Goal: Information Seeking & Learning: Understand process/instructions

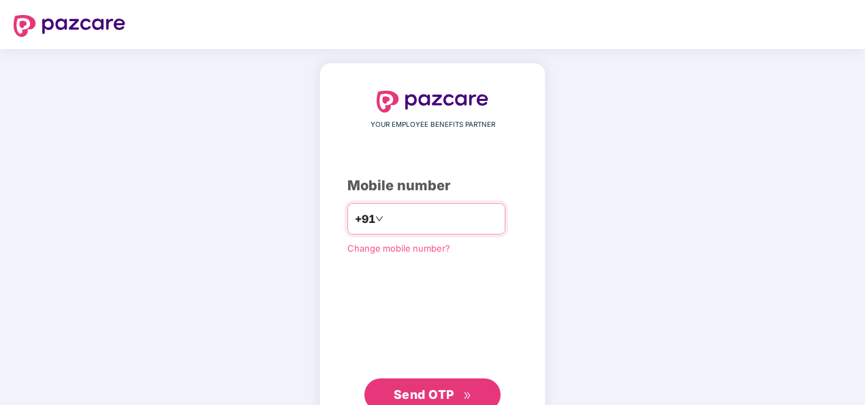
click at [386, 215] on input "number" at bounding box center [442, 219] width 112 height 22
click at [386, 219] on input "**********" at bounding box center [442, 219] width 112 height 22
type input "**********"
click at [426, 387] on span "Send OTP" at bounding box center [424, 394] width 61 height 14
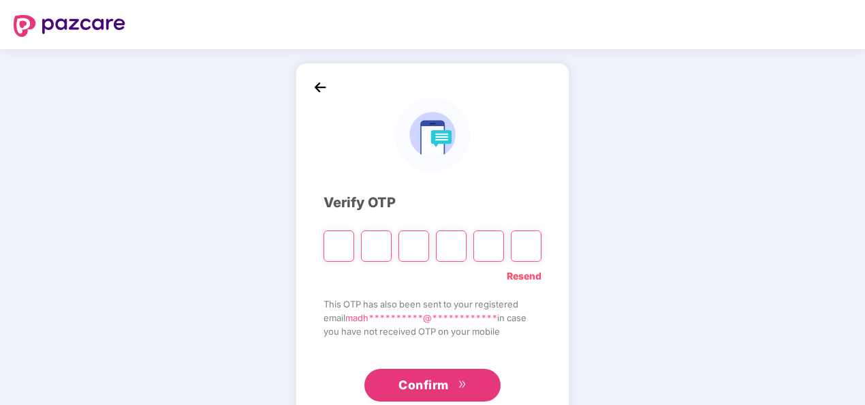
paste input "*"
type input "*"
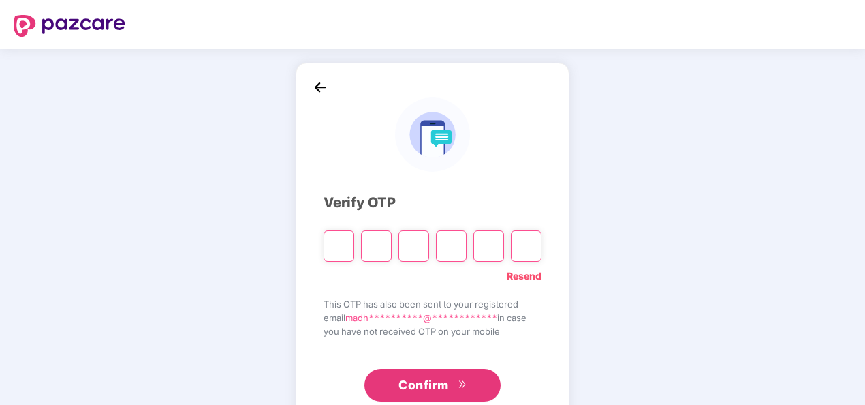
type input "*"
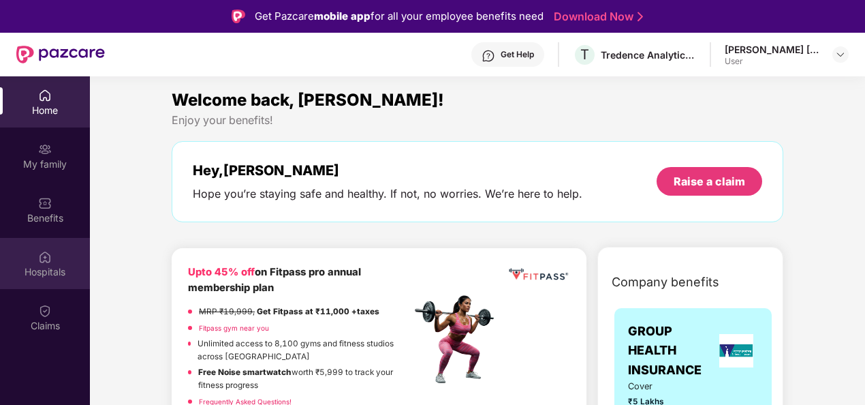
click at [56, 255] on div "Hospitals" at bounding box center [45, 263] width 90 height 51
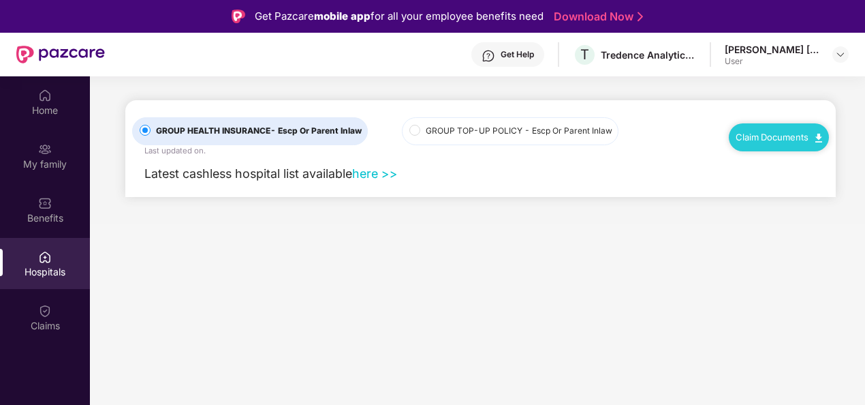
click at [802, 136] on link "Claim Documents" at bounding box center [778, 136] width 86 height 11
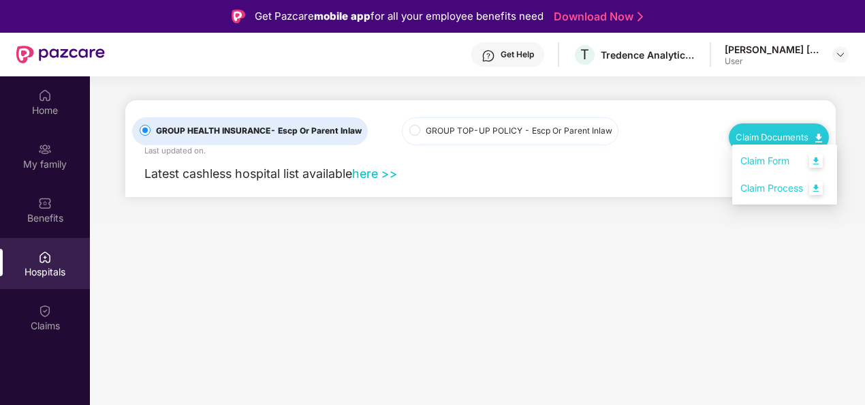
click at [797, 193] on link "Claim Process" at bounding box center [784, 188] width 89 height 29
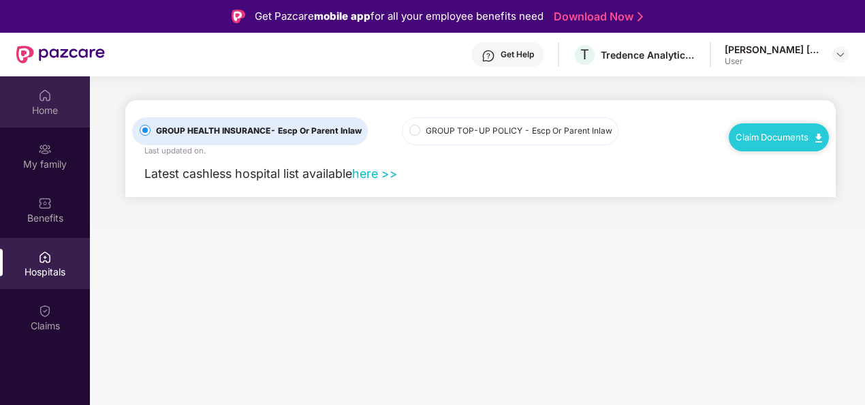
click at [46, 119] on div "Home" at bounding box center [45, 101] width 90 height 51
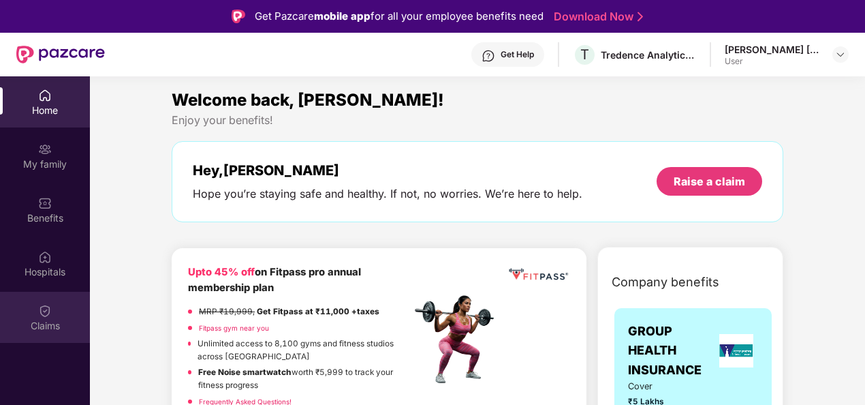
click at [48, 304] on img at bounding box center [45, 311] width 14 height 14
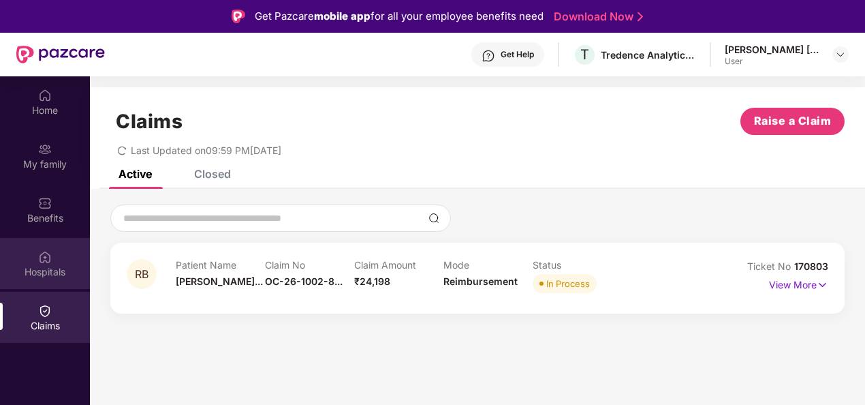
click at [47, 266] on div "Hospitals" at bounding box center [45, 272] width 90 height 14
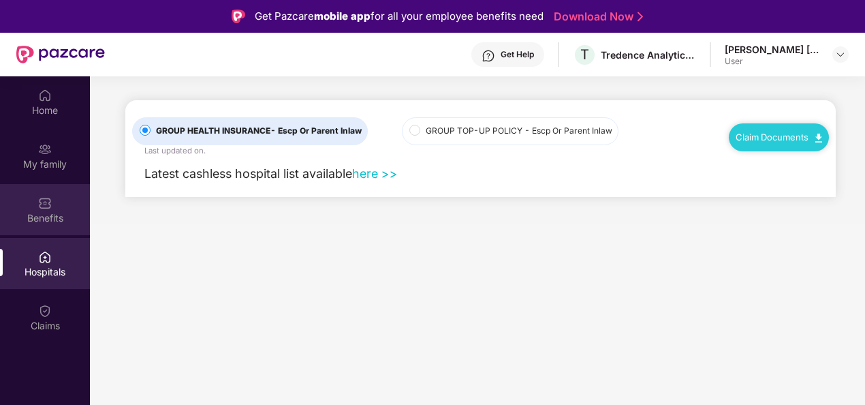
click at [48, 213] on div "Benefits" at bounding box center [45, 218] width 90 height 14
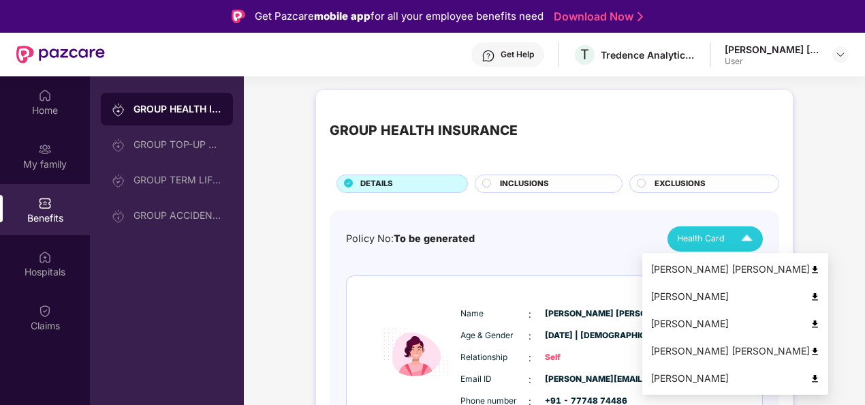
click at [697, 238] on span "Health Card" at bounding box center [701, 239] width 48 height 14
click at [667, 349] on div "[PERSON_NAME] [PERSON_NAME]" at bounding box center [735, 350] width 170 height 15
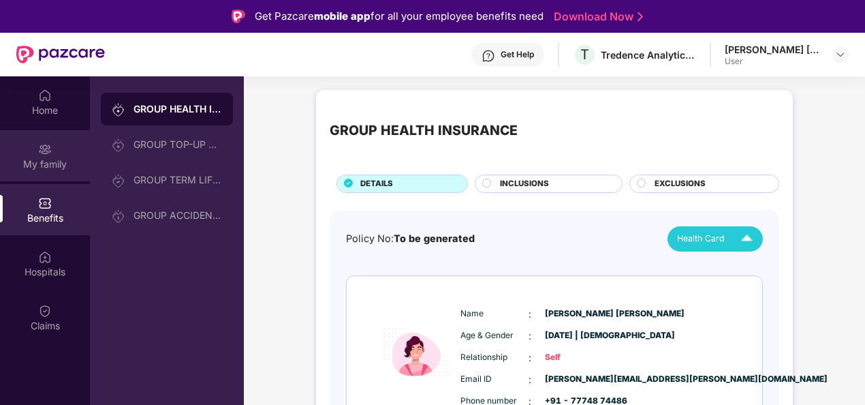
click at [44, 154] on img at bounding box center [45, 149] width 14 height 14
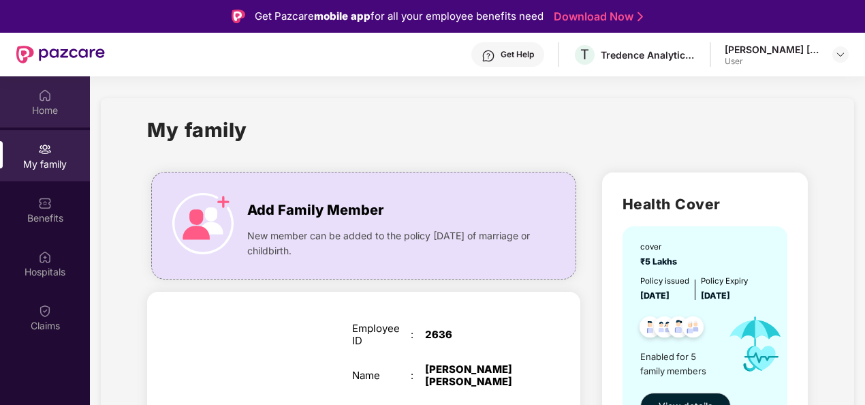
click at [48, 118] on div "Home" at bounding box center [45, 101] width 90 height 51
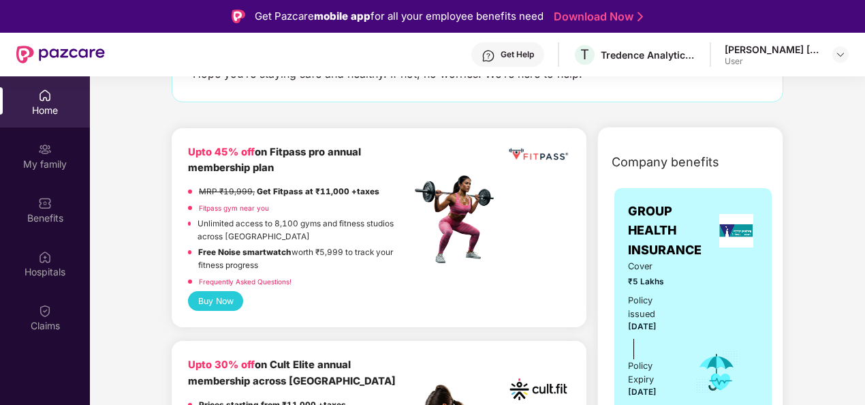
scroll to position [272, 0]
